Goal: Task Accomplishment & Management: Manage account settings

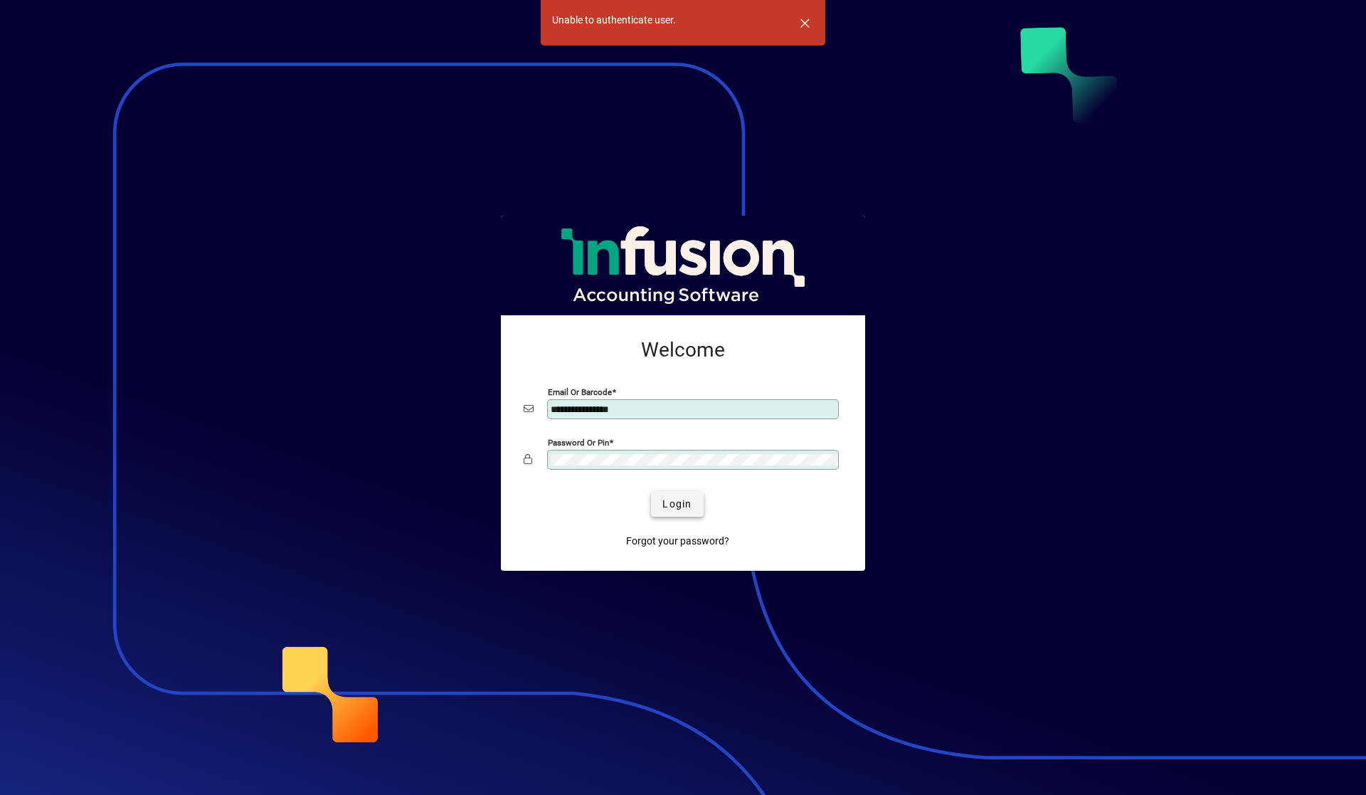
click at [680, 516] on span "submit" at bounding box center [677, 504] width 52 height 34
click at [806, 23] on span "button" at bounding box center [805, 23] width 34 height 34
click at [524, 446] on div "Password or Pin" at bounding box center [683, 459] width 319 height 27
click at [678, 513] on span "submit" at bounding box center [677, 504] width 52 height 34
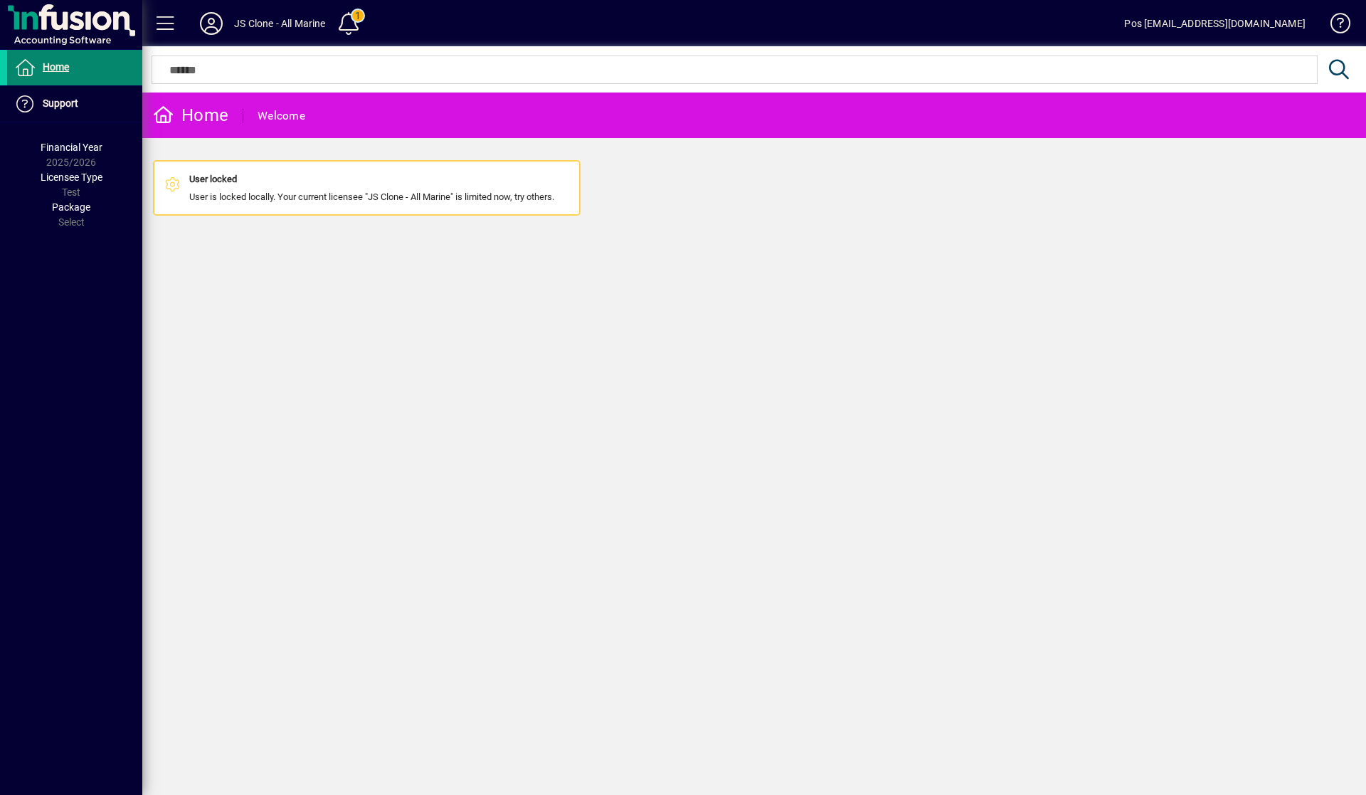
click at [60, 64] on span "Home" at bounding box center [56, 66] width 26 height 11
click at [31, 61] on icon at bounding box center [24, 67] width 21 height 17
